Goal: Check status: Check status

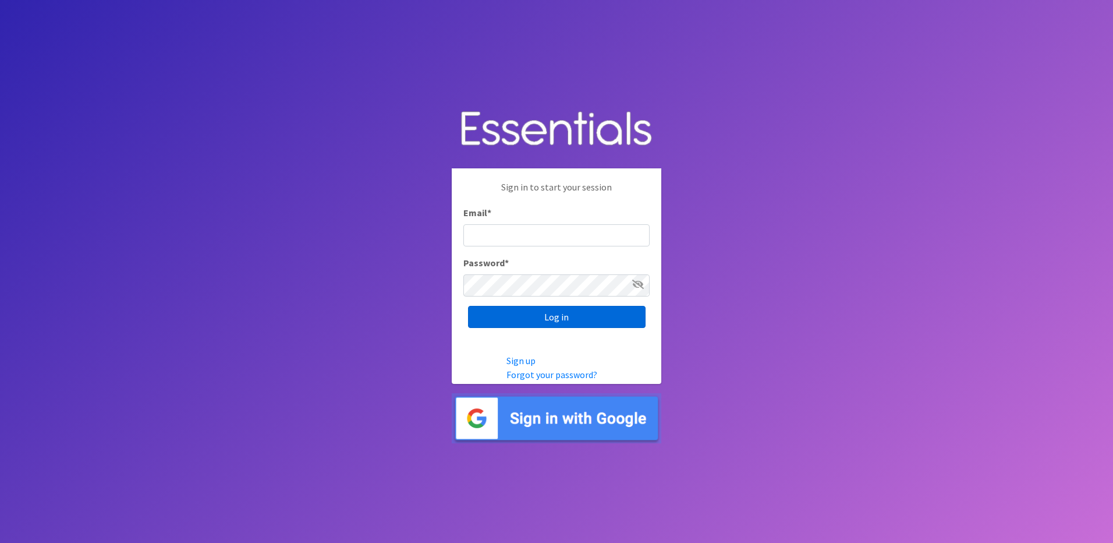
type input "info@marylanddiaperbank.org"
click at [582, 314] on input "Log in" at bounding box center [557, 317] width 178 height 22
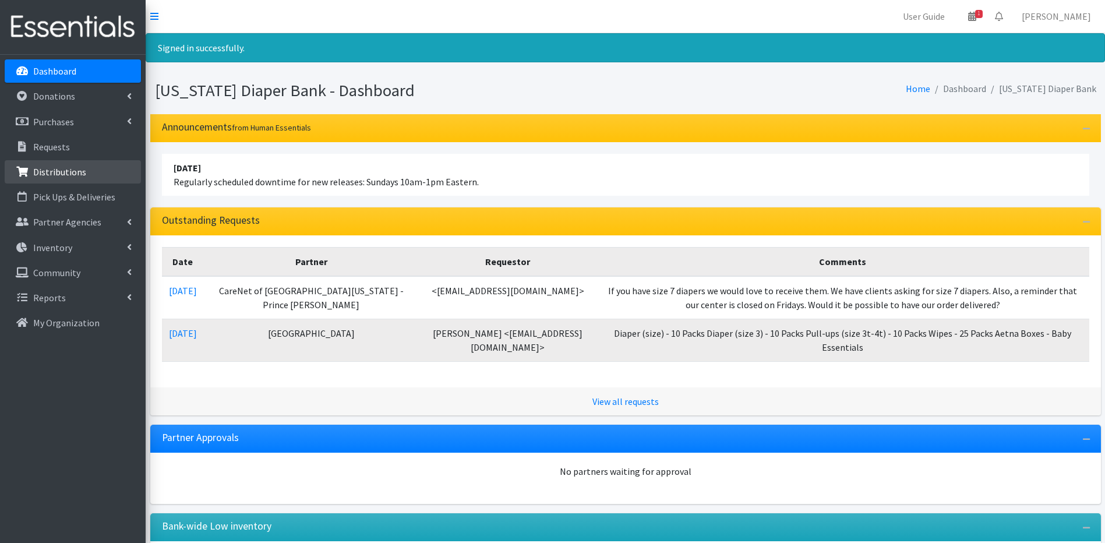
click at [92, 168] on link "Distributions" at bounding box center [73, 171] width 136 height 23
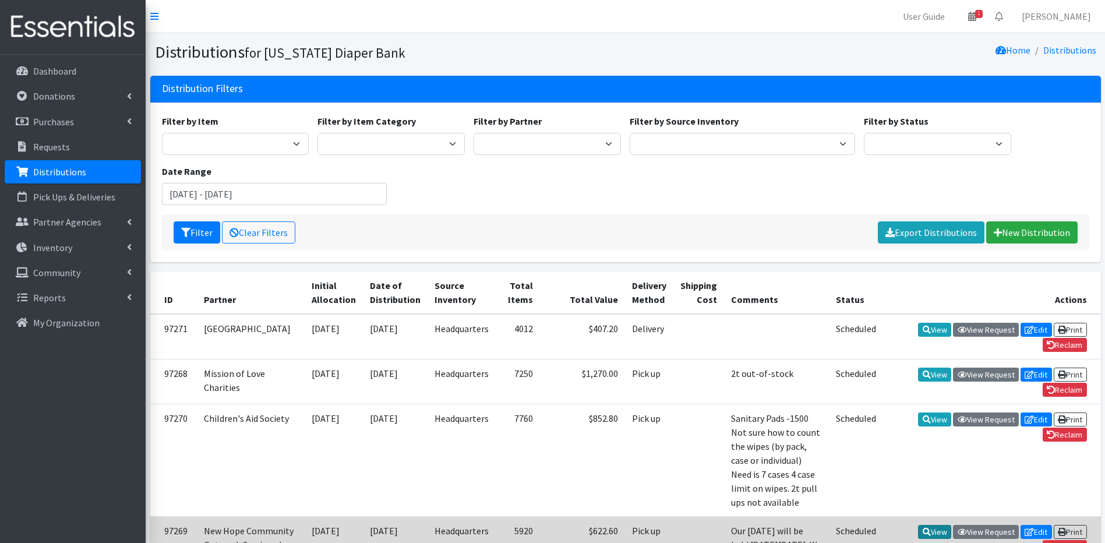
click at [923, 528] on icon at bounding box center [926, 532] width 8 height 8
